Goal: Task Accomplishment & Management: Use online tool/utility

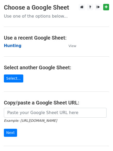
click at [12, 47] on strong "Hunting" at bounding box center [13, 45] width 18 height 5
click at [13, 47] on strong "Hunting" at bounding box center [13, 45] width 18 height 5
click at [12, 46] on strong "Hunting" at bounding box center [13, 45] width 18 height 5
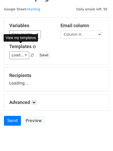
scroll to position [29, 0]
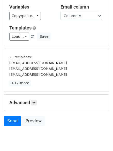
click at [36, 97] on div "Advanced Tracking Track Opens UTM Codes Track Clicks Filters Only include sprea…" at bounding box center [56, 102] width 104 height 16
click at [36, 98] on div "Advanced Tracking Track Opens UTM Codes Track Clicks Filters Only include sprea…" at bounding box center [56, 102] width 104 height 16
click at [35, 102] on icon at bounding box center [33, 102] width 3 height 3
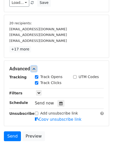
scroll to position [89, 0]
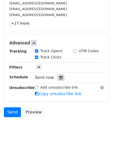
click at [54, 77] on div "Send now" at bounding box center [65, 77] width 61 height 7
click at [57, 77] on div at bounding box center [60, 77] width 7 height 7
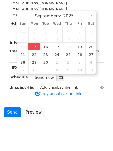
type input "2025-09-15 13:19"
type input "01"
type input "19"
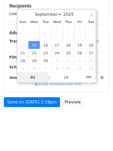
scroll to position [80, 0]
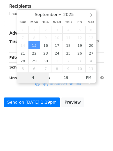
type input "4"
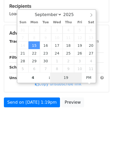
type input "2025-09-15 16:19"
type input "04"
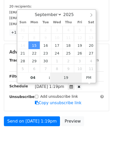
type input "1"
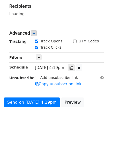
type input "2025-09-15 16:01"
click at [45, 131] on html "New Campaign Daily emails left: 50 Google Sheet: Hunting Variables Copy/paste..…" at bounding box center [56, 35] width 113 height 230
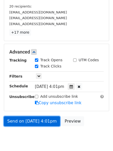
click at [36, 119] on link "Send on Sep 15 at 4:01pm" at bounding box center [32, 121] width 56 height 10
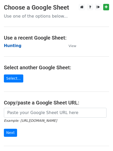
click at [13, 44] on strong "Hunting" at bounding box center [13, 45] width 18 height 5
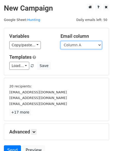
click at [81, 47] on select "Column A Column B Column C Column D Column E Column F" at bounding box center [80, 45] width 41 height 8
select select "Column B"
click at [60, 41] on select "Column A Column B Column C Column D Column E Column F" at bounding box center [80, 45] width 41 height 8
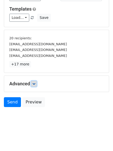
click at [33, 82] on link at bounding box center [34, 84] width 6 height 6
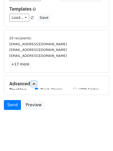
scroll to position [48, 0]
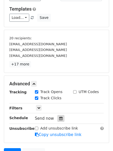
click at [59, 119] on icon at bounding box center [60, 118] width 3 height 4
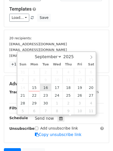
type input "2025-09-16 12:00"
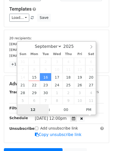
scroll to position [0, 0]
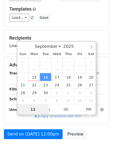
type input "5"
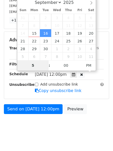
scroll to position [98, 0]
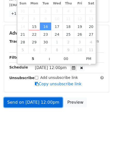
type input "2025-09-16 17:00"
click at [25, 100] on link "Send on Sep 16 at 12:00pm" at bounding box center [33, 102] width 59 height 10
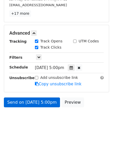
scroll to position [80, 0]
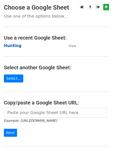
click at [11, 45] on strong "Hunting" at bounding box center [13, 45] width 18 height 5
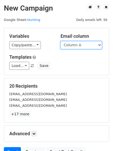
drag, startPoint x: 0, startPoint y: 0, endPoint x: 77, endPoint y: 47, distance: 90.4
click at [77, 45] on select "Column A Column B Column C Column D Column E Column F" at bounding box center [80, 45] width 41 height 8
select select "Column C"
click at [60, 41] on select "Column A Column B Column C Column D Column E Column F" at bounding box center [80, 45] width 41 height 8
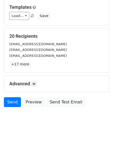
click at [31, 82] on h5 "Advanced" at bounding box center [56, 84] width 94 height 6
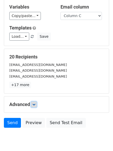
click at [34, 103] on icon at bounding box center [33, 104] width 3 height 3
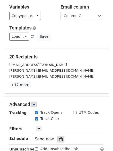
click at [59, 139] on icon at bounding box center [60, 139] width 3 height 4
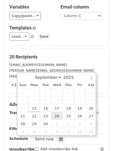
scroll to position [0, 0]
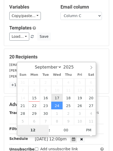
type input "2025-09-17 12:00"
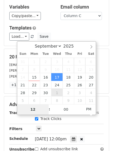
type input "6"
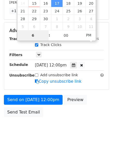
scroll to position [113, 0]
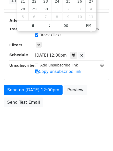
type input "2025-09-17 18:00"
click at [37, 123] on body "New Campaign Daily emails left: 50 Google Sheet: Hunting Variables Copy/paste..…" at bounding box center [56, 10] width 113 height 239
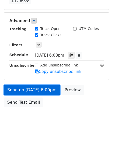
click at [31, 87] on link "Send on Sep 17 at 6:00pm" at bounding box center [32, 90] width 56 height 10
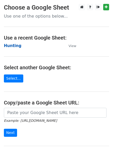
click at [9, 44] on strong "Hunting" at bounding box center [13, 45] width 18 height 5
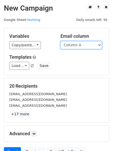
drag, startPoint x: 0, startPoint y: 0, endPoint x: 76, endPoint y: 47, distance: 89.2
click at [76, 47] on select "Column A Column B Column C Column D Column E Column F" at bounding box center [80, 45] width 41 height 8
select select "Column D"
click at [60, 41] on select "Column A Column B Column C Column D Column E Column F" at bounding box center [80, 45] width 41 height 8
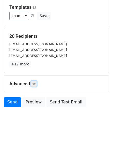
click at [34, 84] on icon at bounding box center [33, 83] width 3 height 3
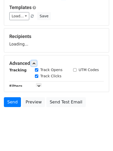
scroll to position [50, 0]
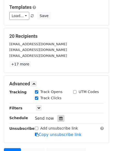
click at [59, 118] on icon at bounding box center [60, 118] width 3 height 4
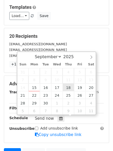
type input "2025-09-18 12:00"
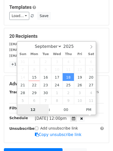
scroll to position [0, 0]
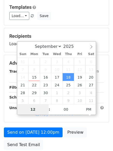
type input "7"
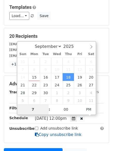
scroll to position [113, 0]
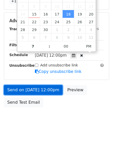
type input "2025-09-18 19:00"
click at [36, 88] on link "Send on Sep 18 at 12:00pm" at bounding box center [33, 90] width 59 height 10
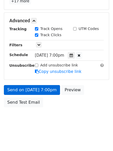
scroll to position [92, 0]
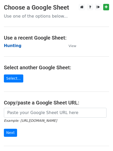
click at [10, 45] on strong "Hunting" at bounding box center [13, 45] width 18 height 5
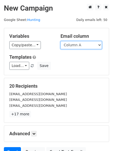
click at [81, 47] on select "Column A Column B Column C Column D Column E Column F" at bounding box center [80, 45] width 41 height 8
select select "Column E"
click at [60, 41] on select "Column A Column B Column C Column D Column E Column F" at bounding box center [80, 45] width 41 height 8
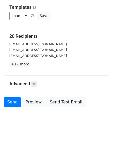
click at [33, 79] on div "Advanced Tracking Track Opens UTM Codes Track Clicks Filters Only include sprea…" at bounding box center [56, 84] width 104 height 16
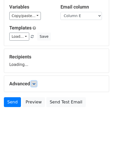
click at [35, 83] on icon at bounding box center [33, 83] width 3 height 3
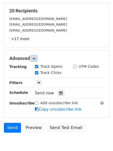
scroll to position [100, 0]
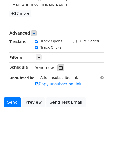
click at [59, 68] on icon at bounding box center [60, 68] width 3 height 4
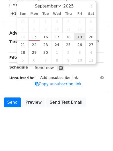
type input "2025-09-19 12:00"
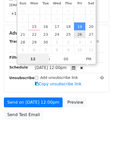
scroll to position [0, 0]
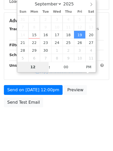
type input "8"
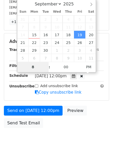
scroll to position [100, 0]
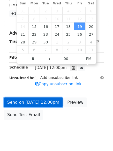
type input "2025-09-19 20:00"
click at [33, 102] on link "Send on Sep 19 at 12:00pm" at bounding box center [33, 102] width 59 height 10
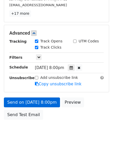
scroll to position [92, 0]
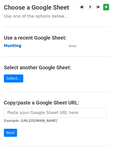
click at [11, 44] on strong "Hunting" at bounding box center [13, 45] width 18 height 5
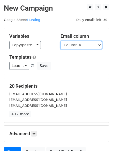
click at [72, 46] on select "Column A Column B Column C Column D Column E Column F" at bounding box center [80, 45] width 41 height 8
select select "Column F"
click at [60, 41] on select "Column A Column B Column C Column D Column E Column F" at bounding box center [80, 45] width 41 height 8
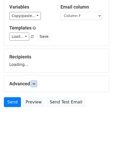
click at [34, 82] on icon at bounding box center [33, 83] width 3 height 3
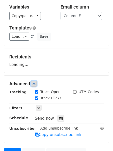
scroll to position [80, 0]
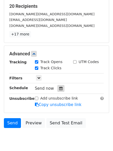
click at [60, 88] on icon at bounding box center [60, 88] width 3 height 4
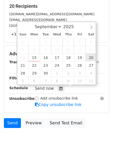
type input "[DATE] 12:00"
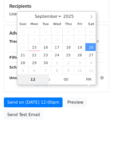
type input "9"
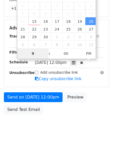
scroll to position [113, 0]
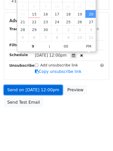
type input "[DATE] 21:00"
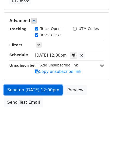
click at [39, 89] on link "Send on [DATE] 12:00pm" at bounding box center [33, 90] width 59 height 10
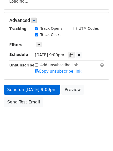
scroll to position [92, 0]
